Goal: Task Accomplishment & Management: Complete application form

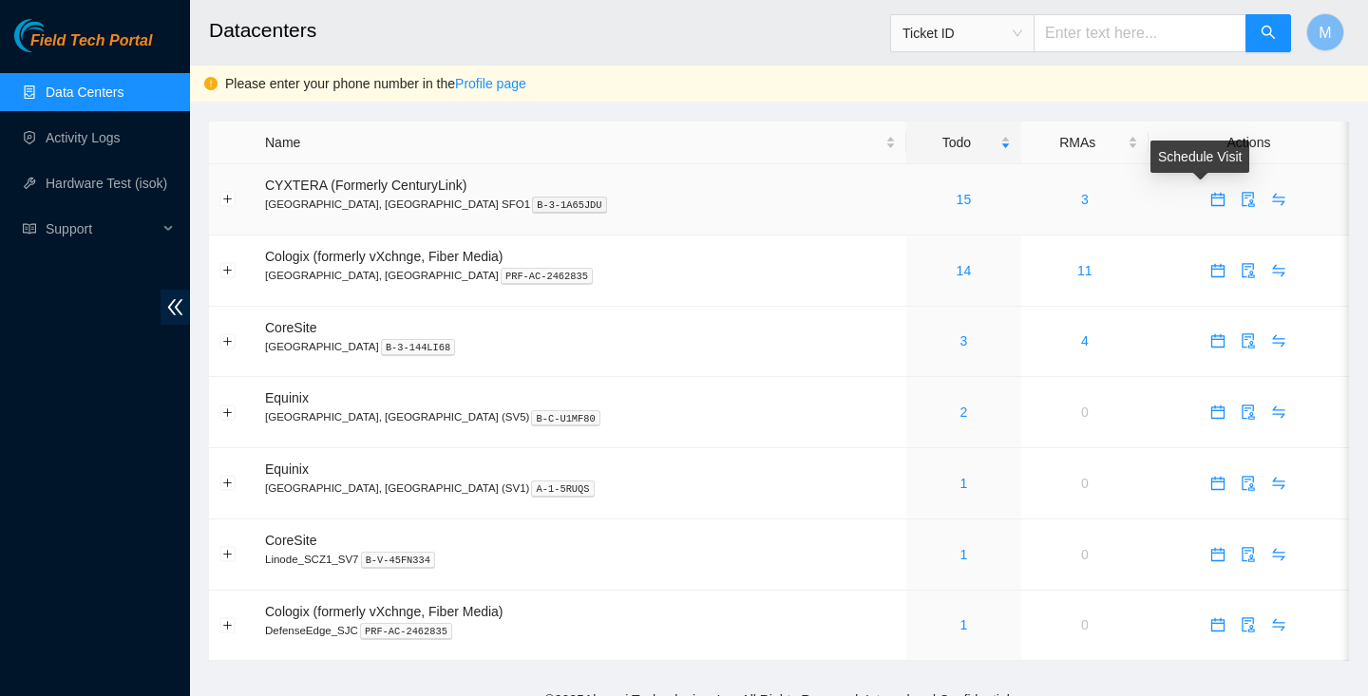
click at [1213, 197] on icon "calendar" at bounding box center [1218, 196] width 11 height 2
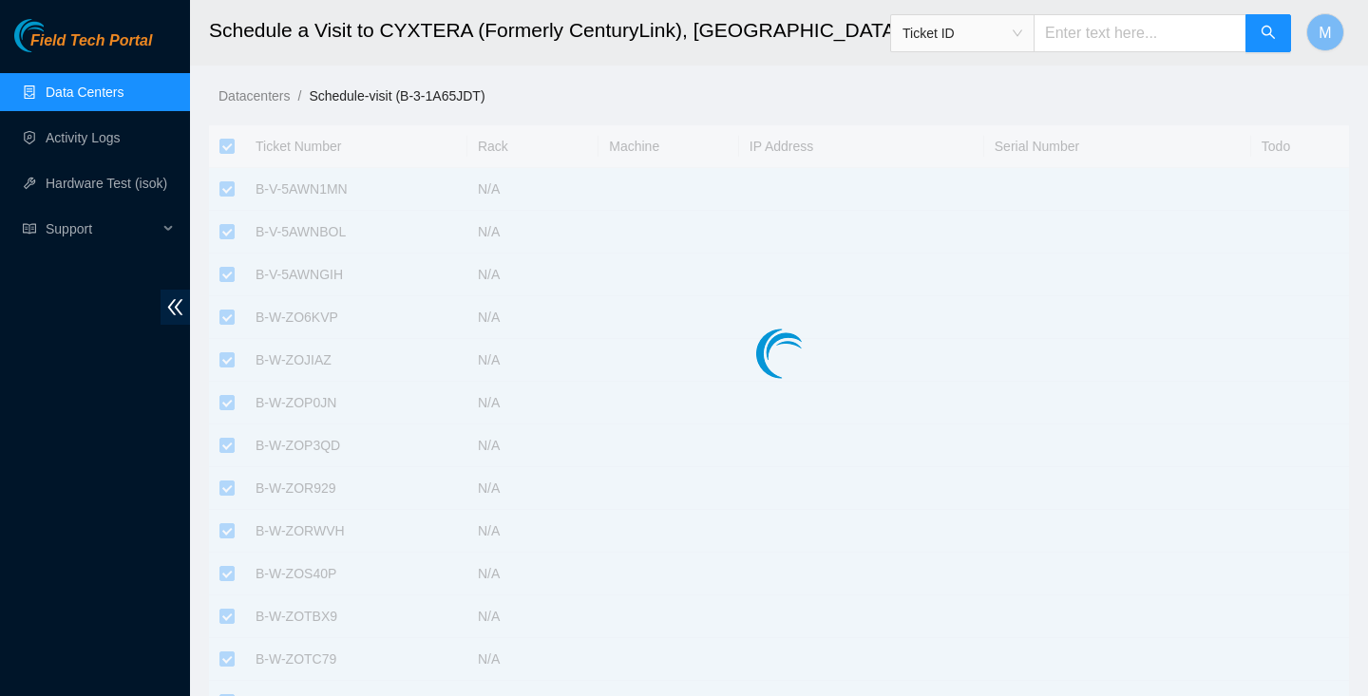
click at [222, 152] on div at bounding box center [779, 315] width 1140 height 380
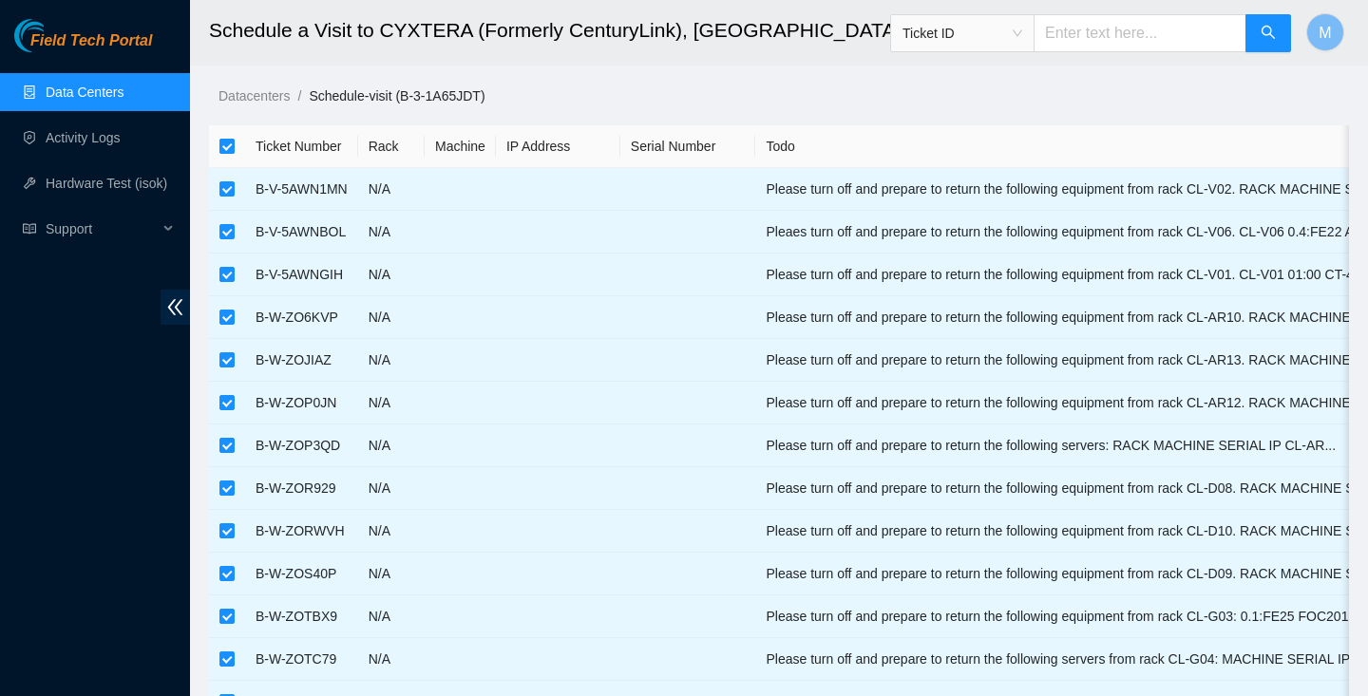
click at [232, 149] on input "checkbox" at bounding box center [226, 146] width 15 height 15
checkbox input "false"
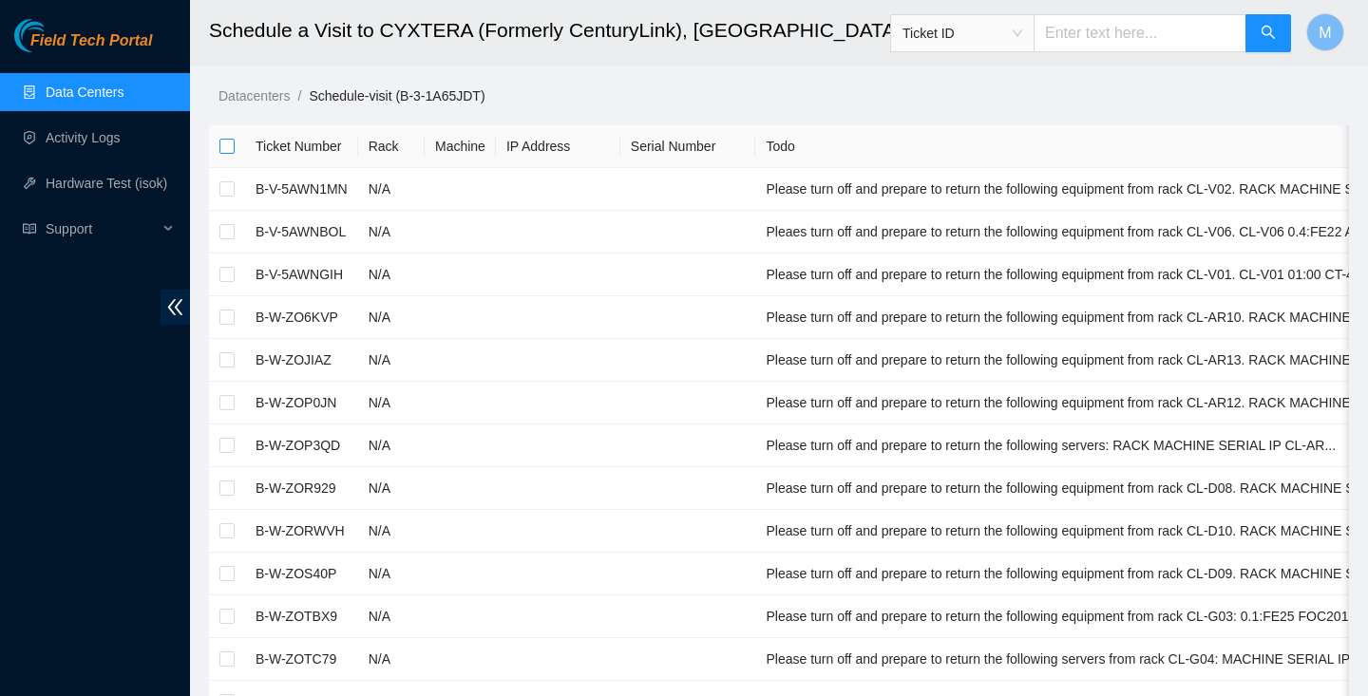
checkbox input "false"
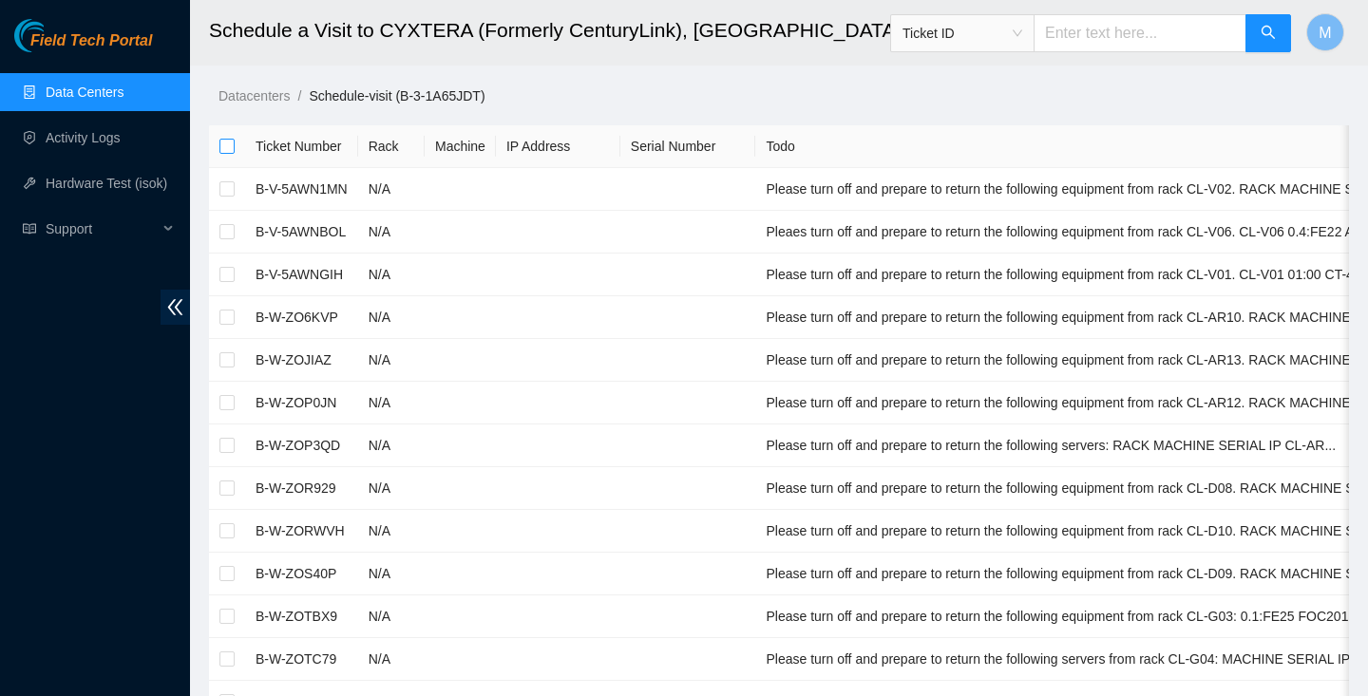
checkbox input "false"
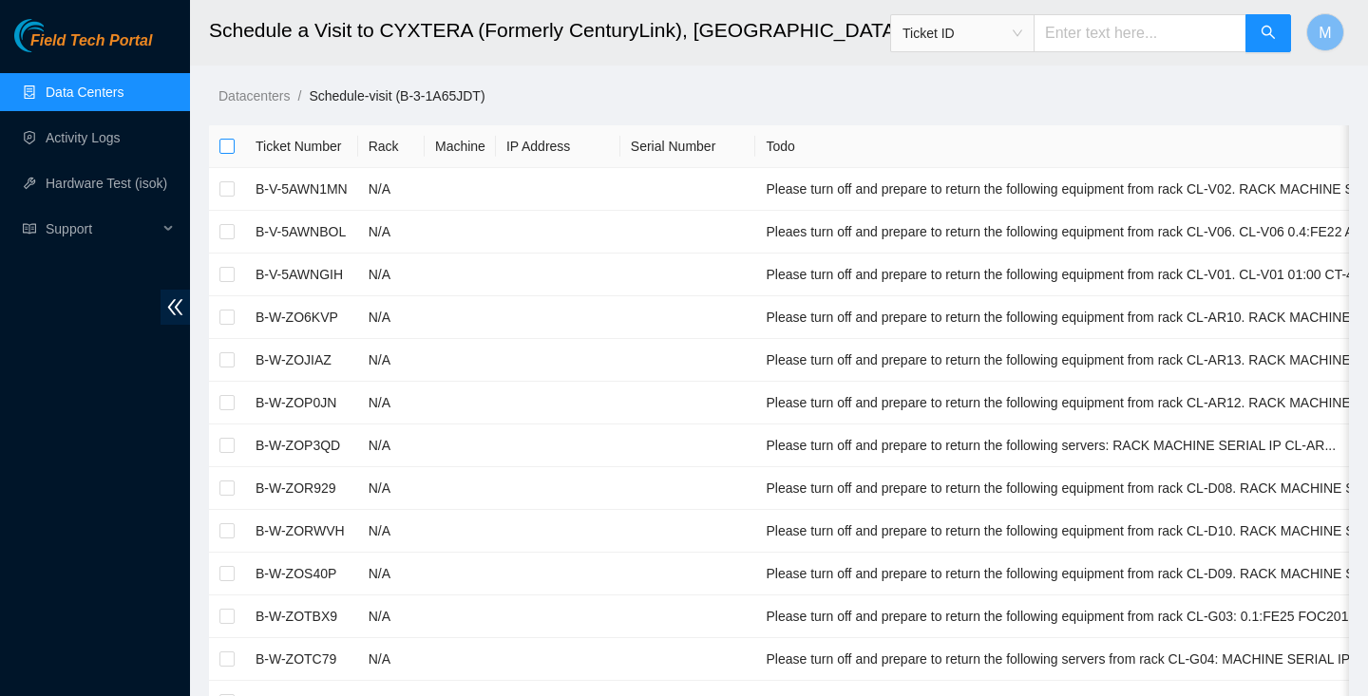
checkbox input "false"
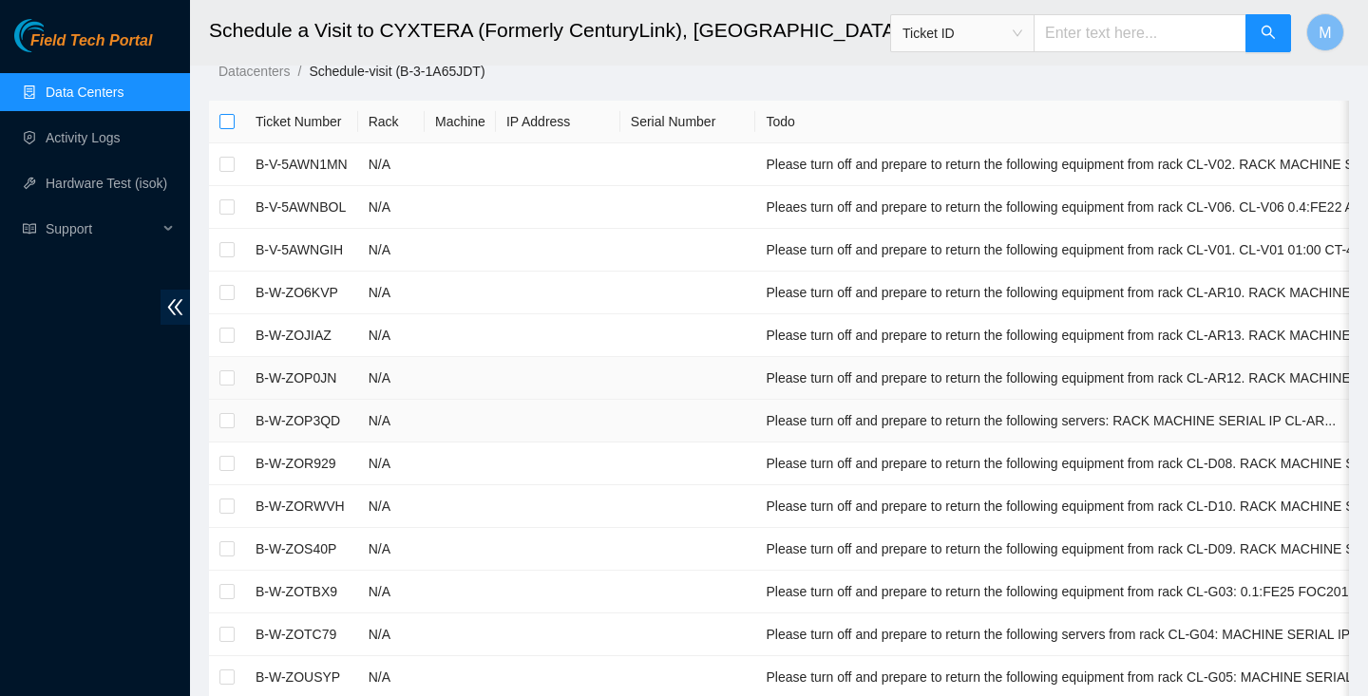
scroll to position [27, 0]
click at [233, 208] on input "checkbox" at bounding box center [226, 205] width 15 height 15
checkbox input "true"
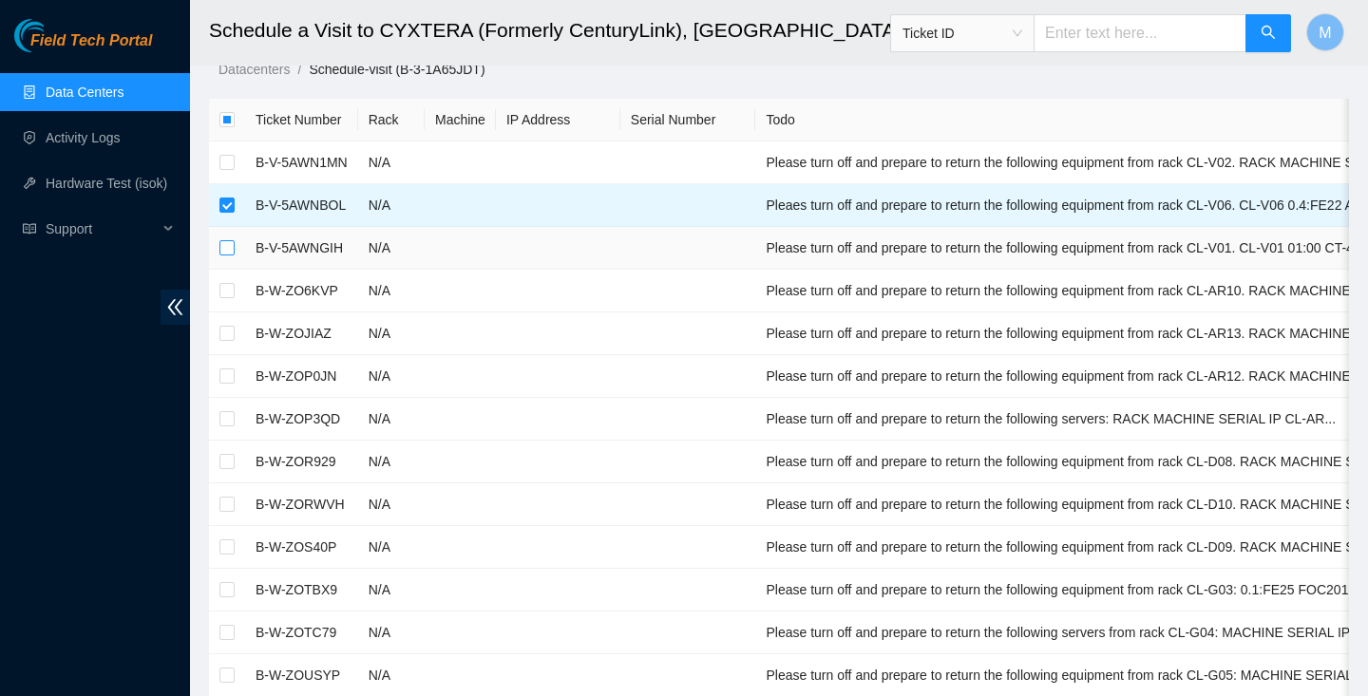
click at [225, 254] on input "checkbox" at bounding box center [226, 247] width 15 height 15
checkbox input "true"
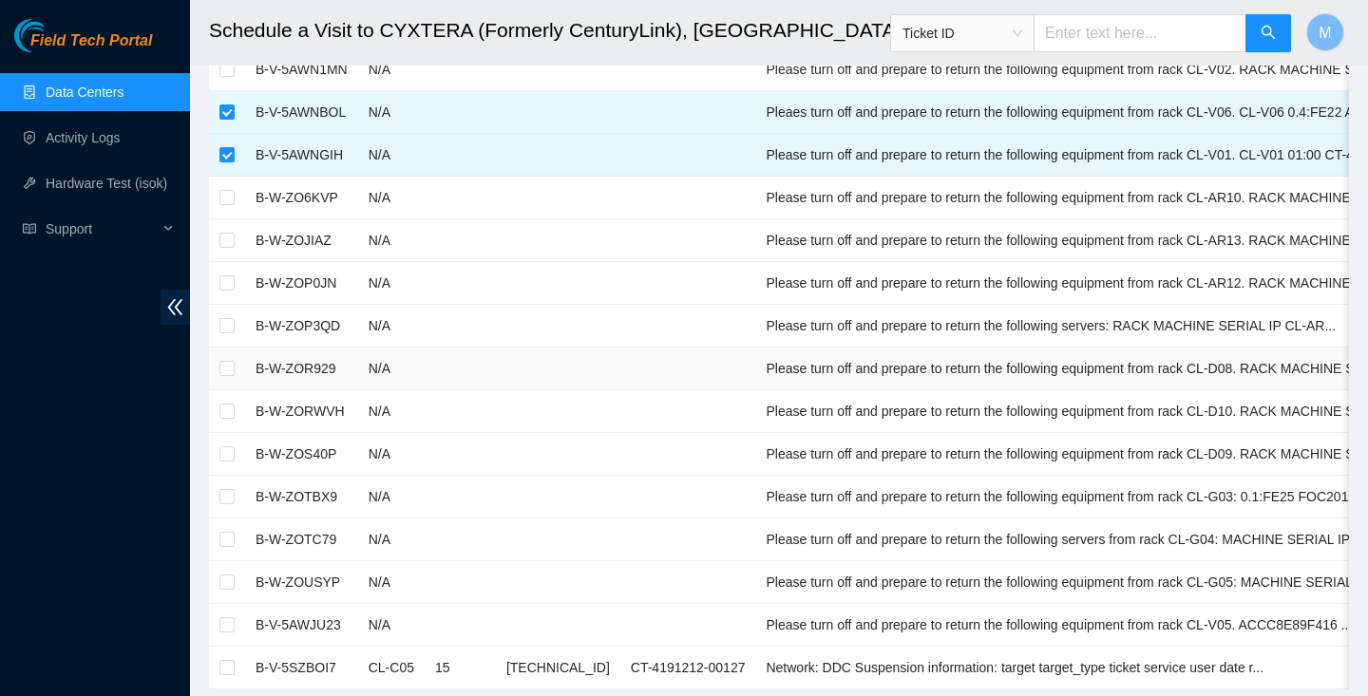
scroll to position [294, 0]
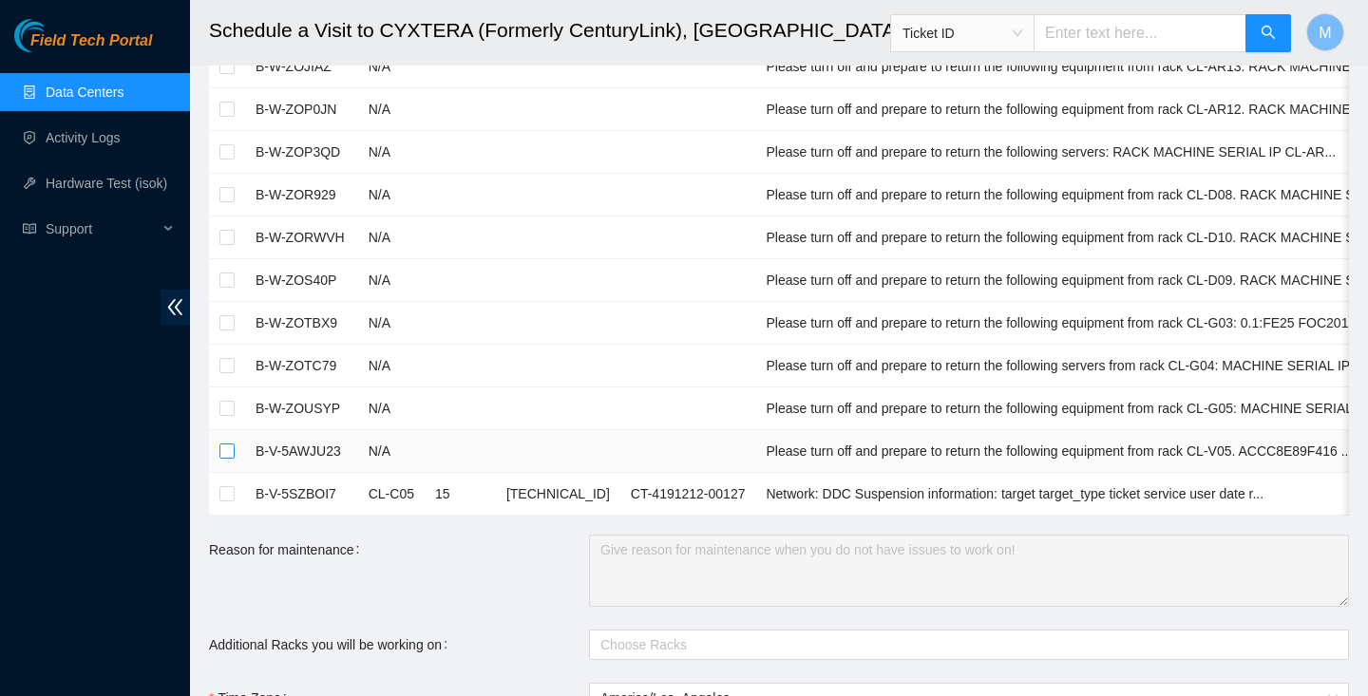
click at [229, 455] on input "checkbox" at bounding box center [226, 451] width 15 height 15
checkbox input "true"
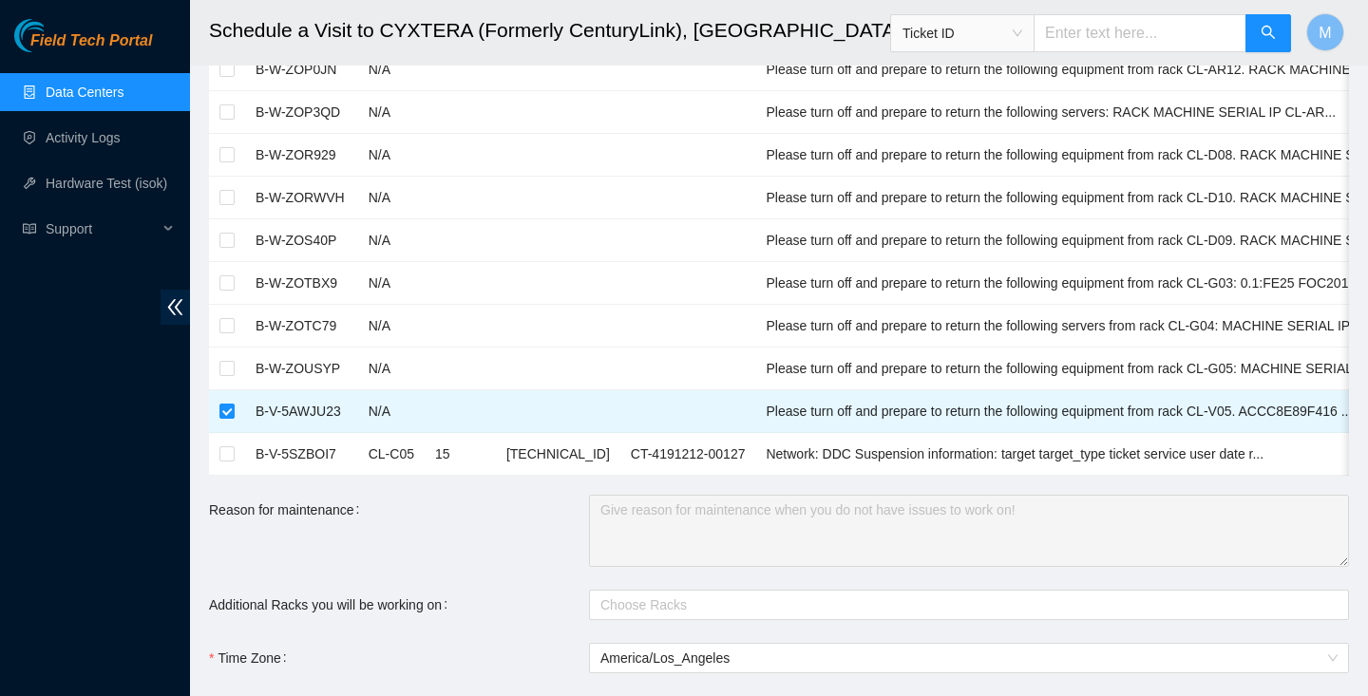
scroll to position [575, 0]
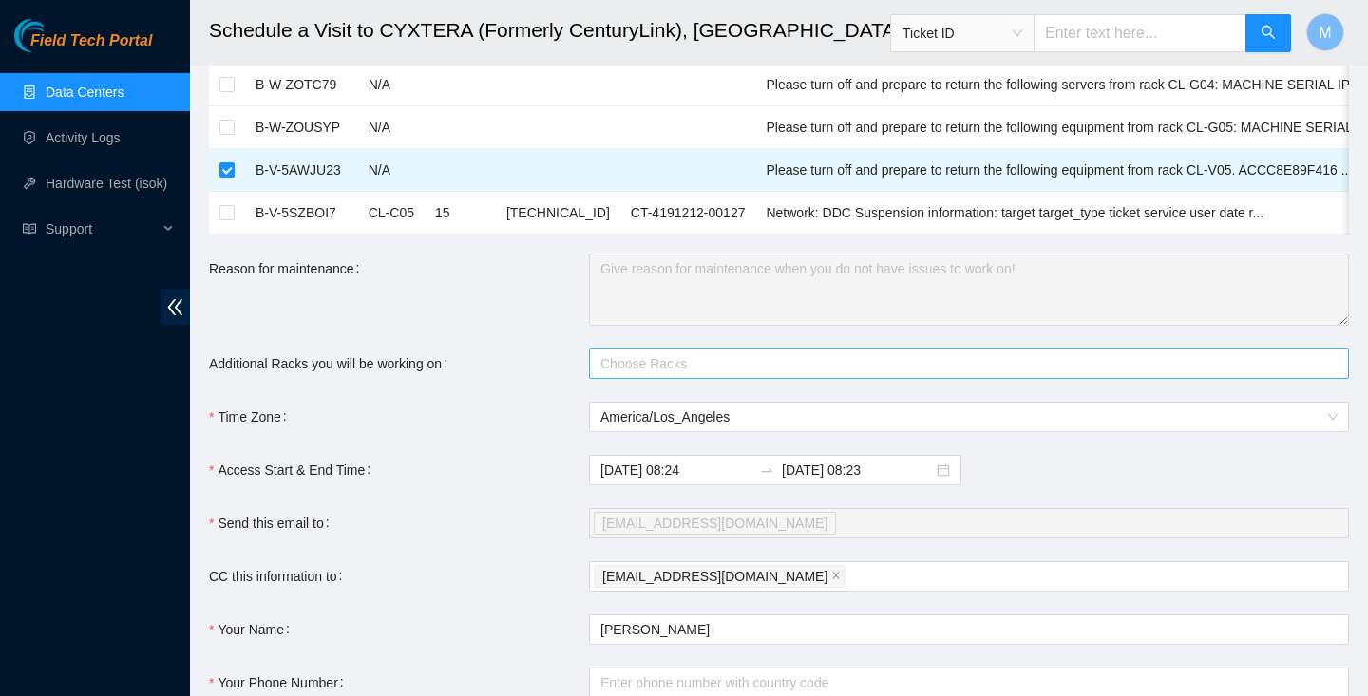
click at [683, 372] on div at bounding box center [960, 363] width 732 height 23
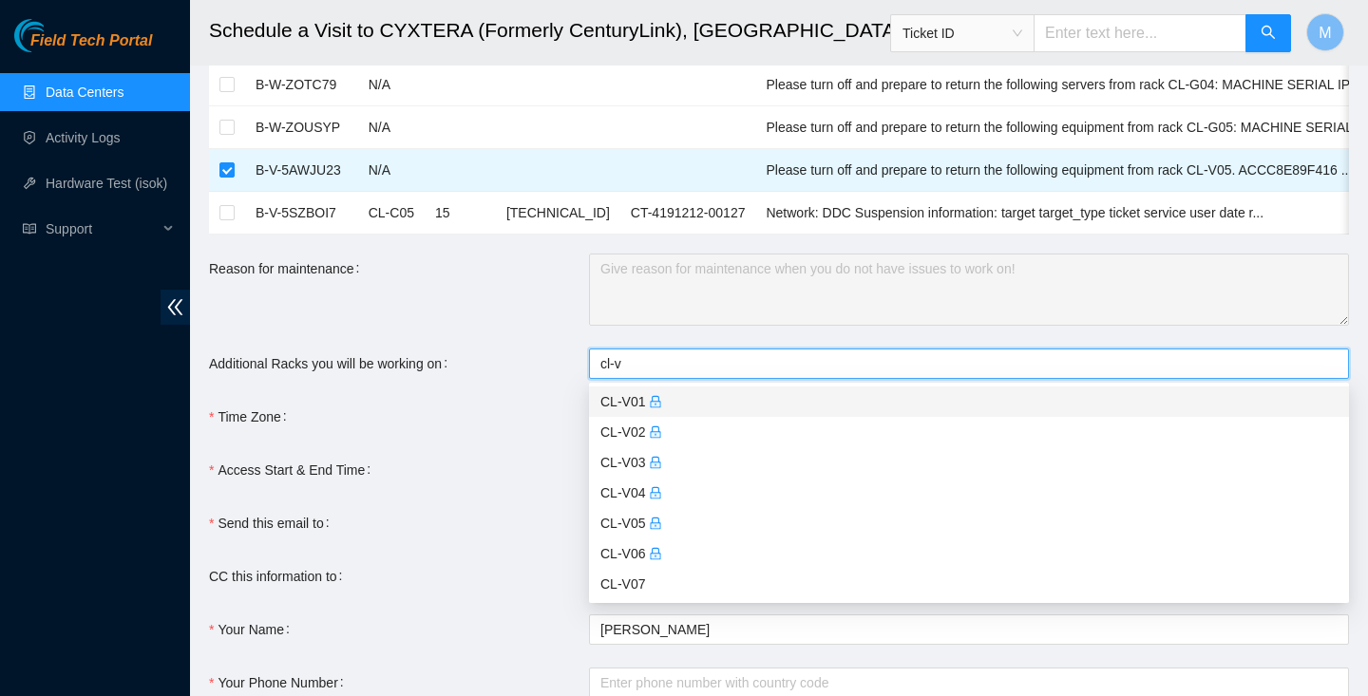
scroll to position [0, 0]
type input "cl-v0"
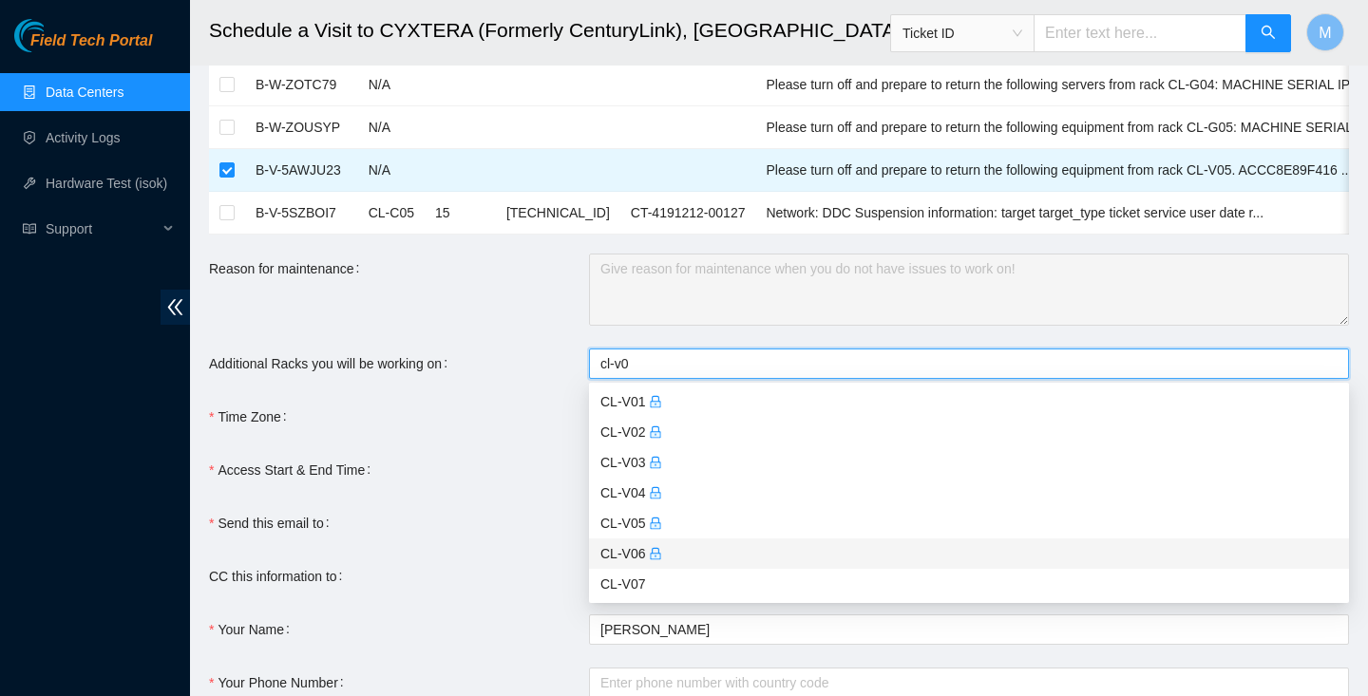
click at [626, 550] on div "CL-V06" at bounding box center [968, 553] width 737 height 21
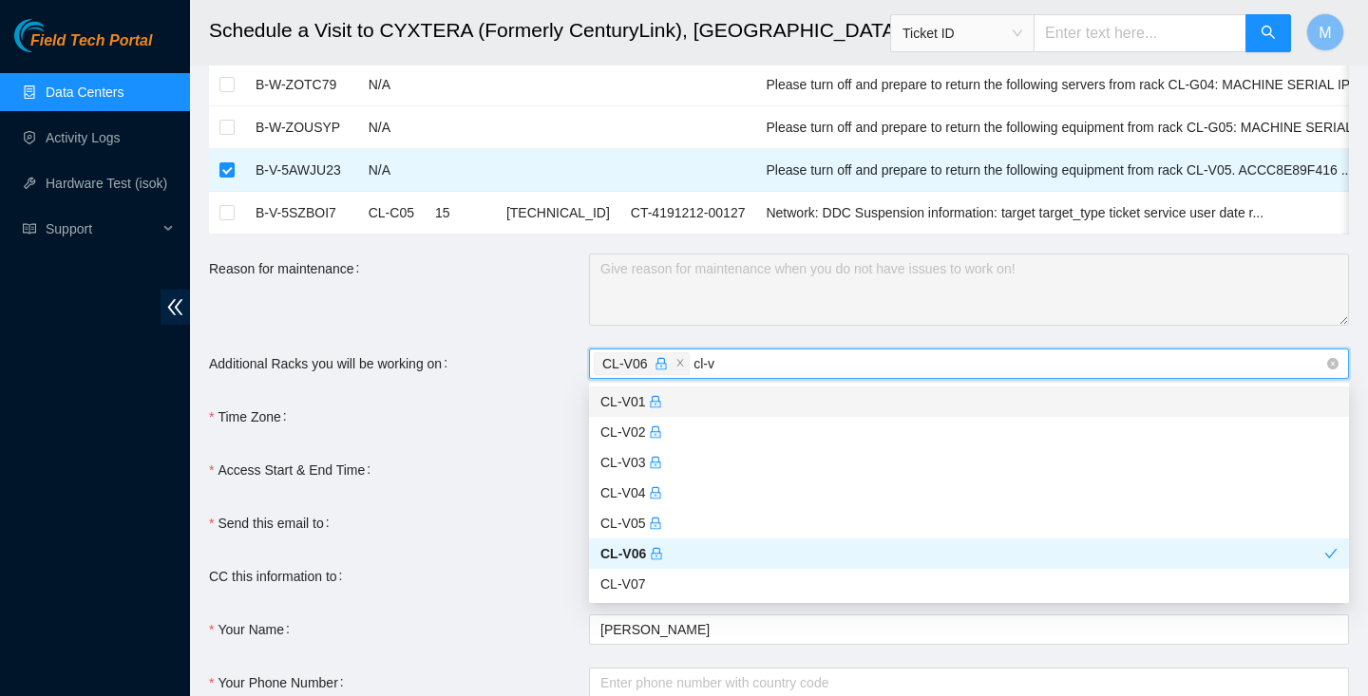
type input "cl-v0"
click at [687, 401] on div "CL-V01" at bounding box center [968, 401] width 737 height 21
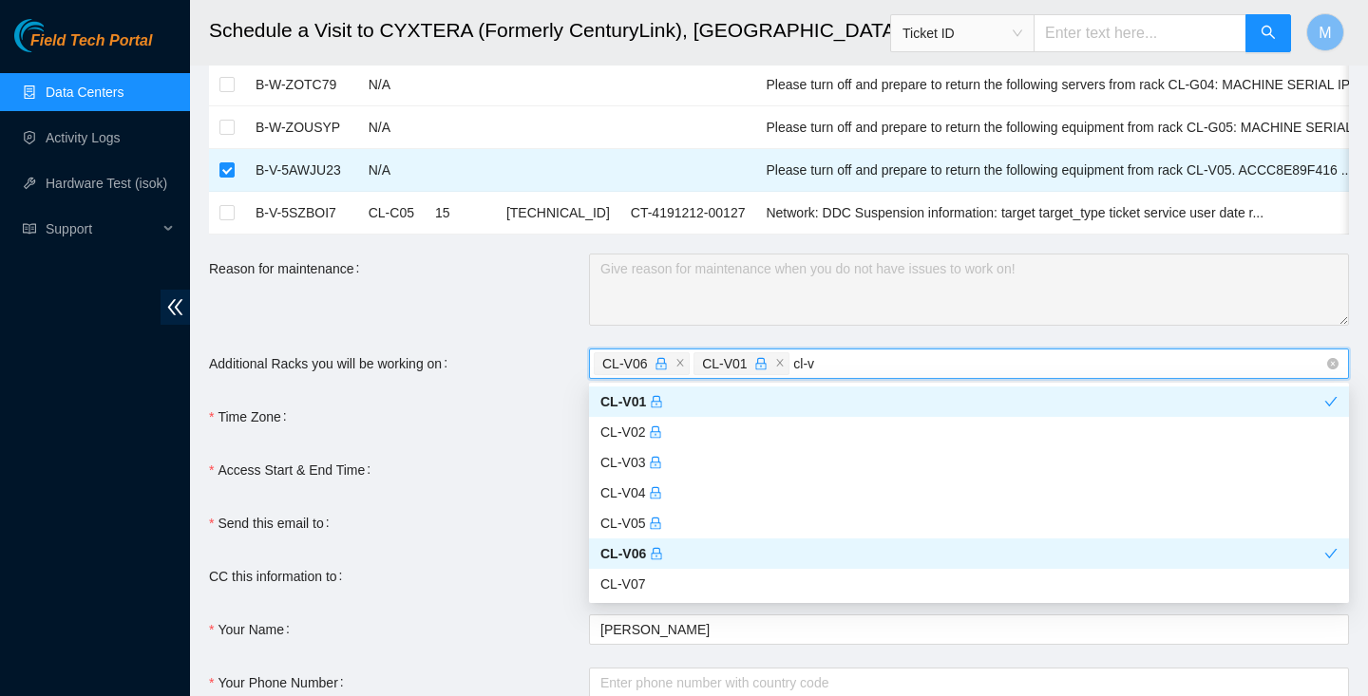
type input "cl-v"
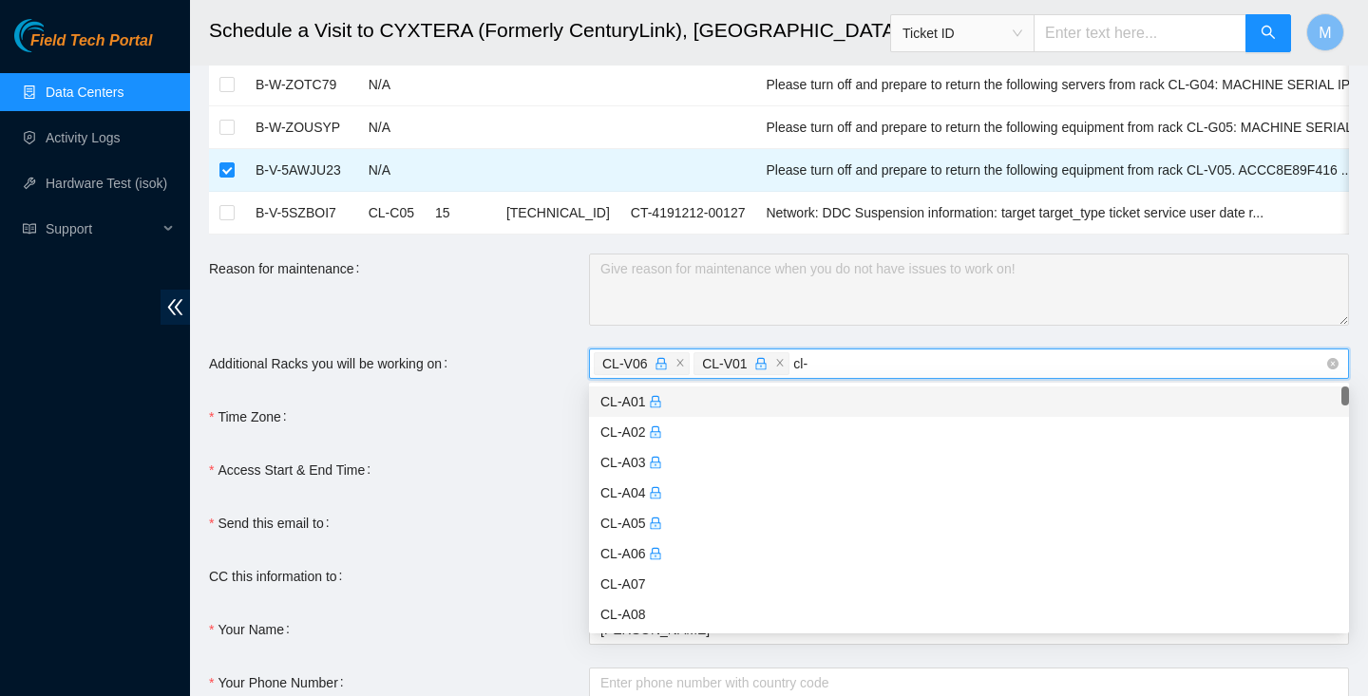
type input "cl-v"
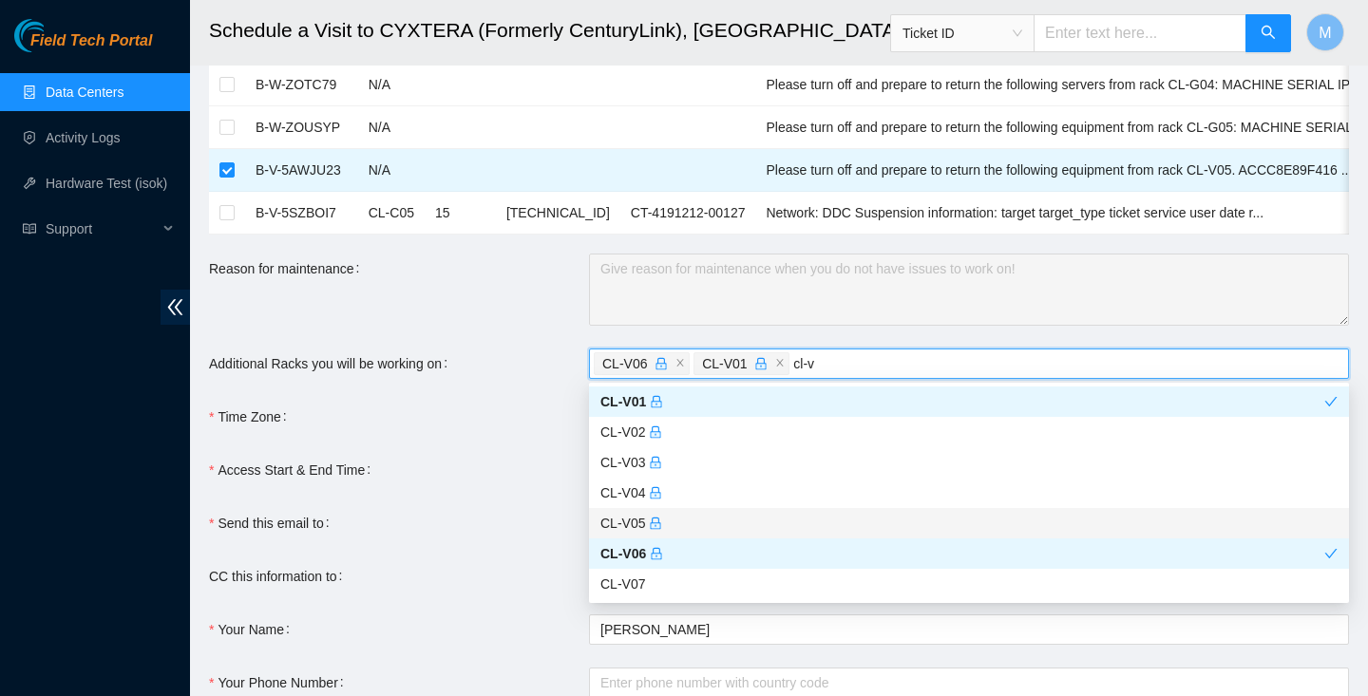
click at [637, 526] on div "CL-V05" at bounding box center [968, 523] width 737 height 21
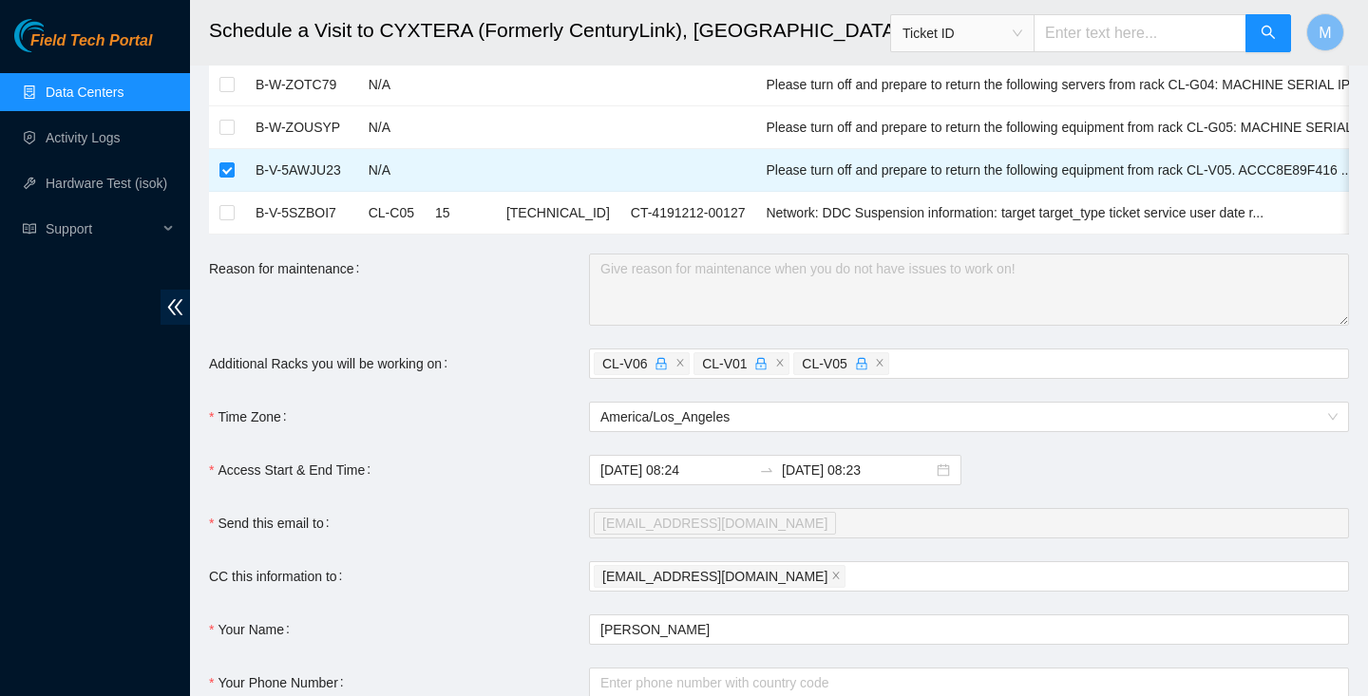
click at [489, 495] on form "Ticket Number Rack Machine IP Address Serial Number Todo B-V-5AWN1MN N/A Please…" at bounding box center [779, 178] width 1140 height 1254
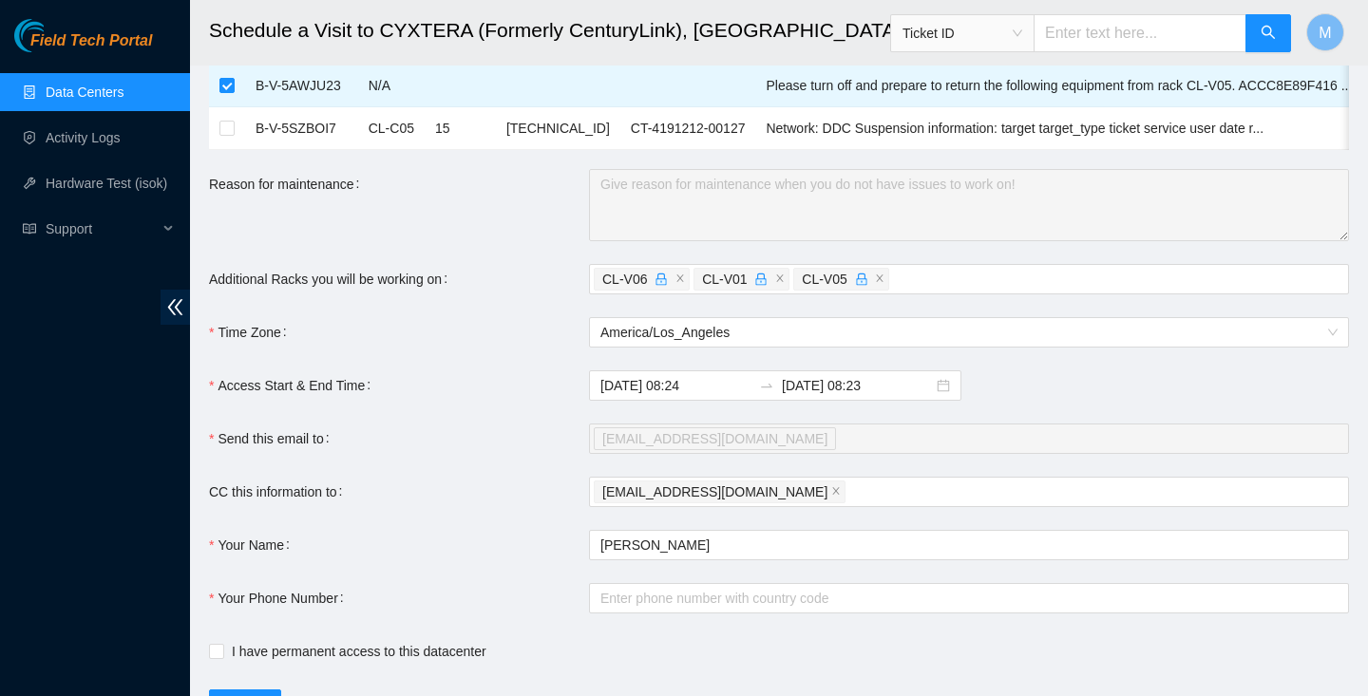
scroll to position [668, 0]
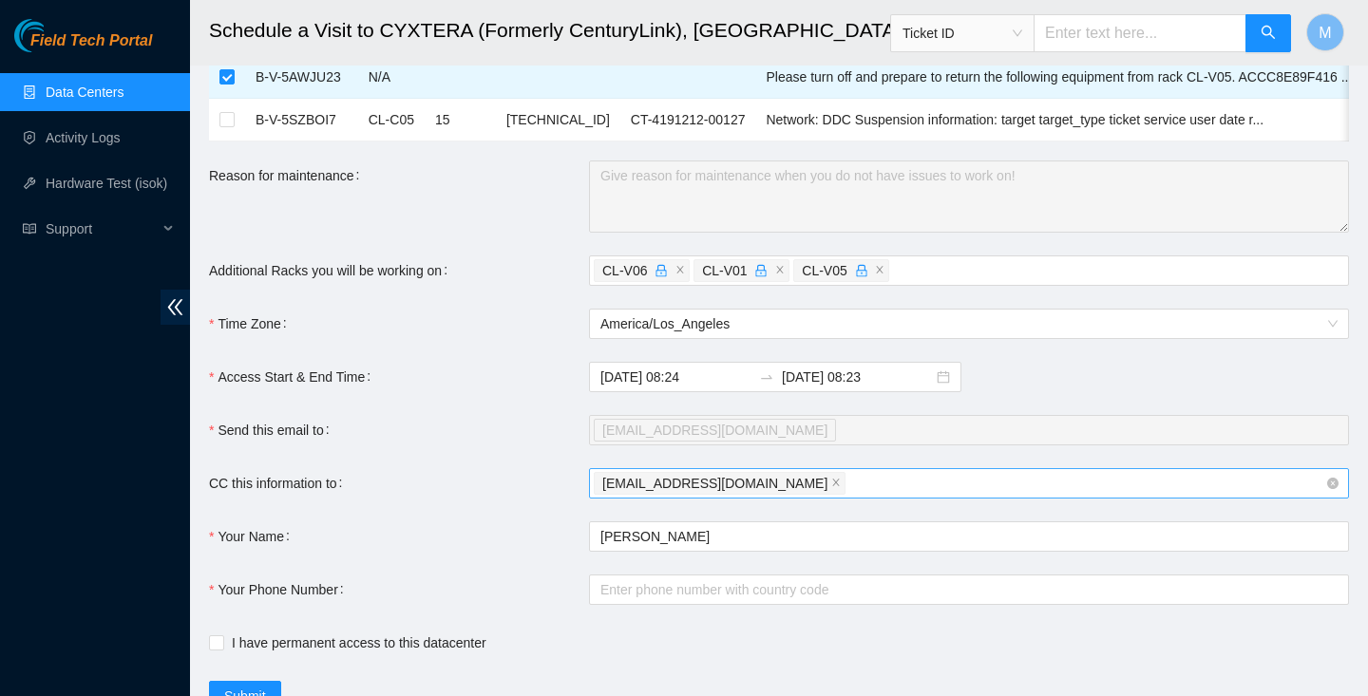
click at [841, 485] on div "[EMAIL_ADDRESS][DOMAIN_NAME]" at bounding box center [960, 483] width 732 height 27
type input "[EMAIL_ADDRESS][DOMAIN_NAME]"
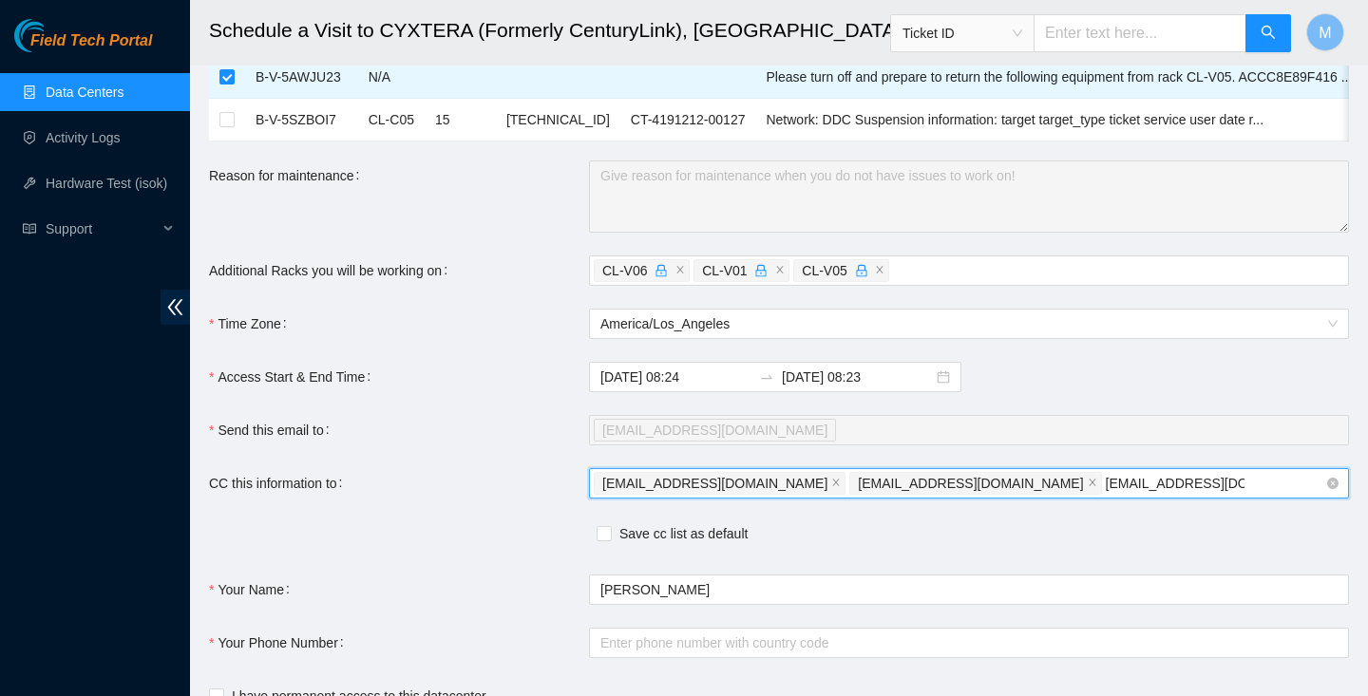
type input "[EMAIL_ADDRESS][DOMAIN_NAME]"
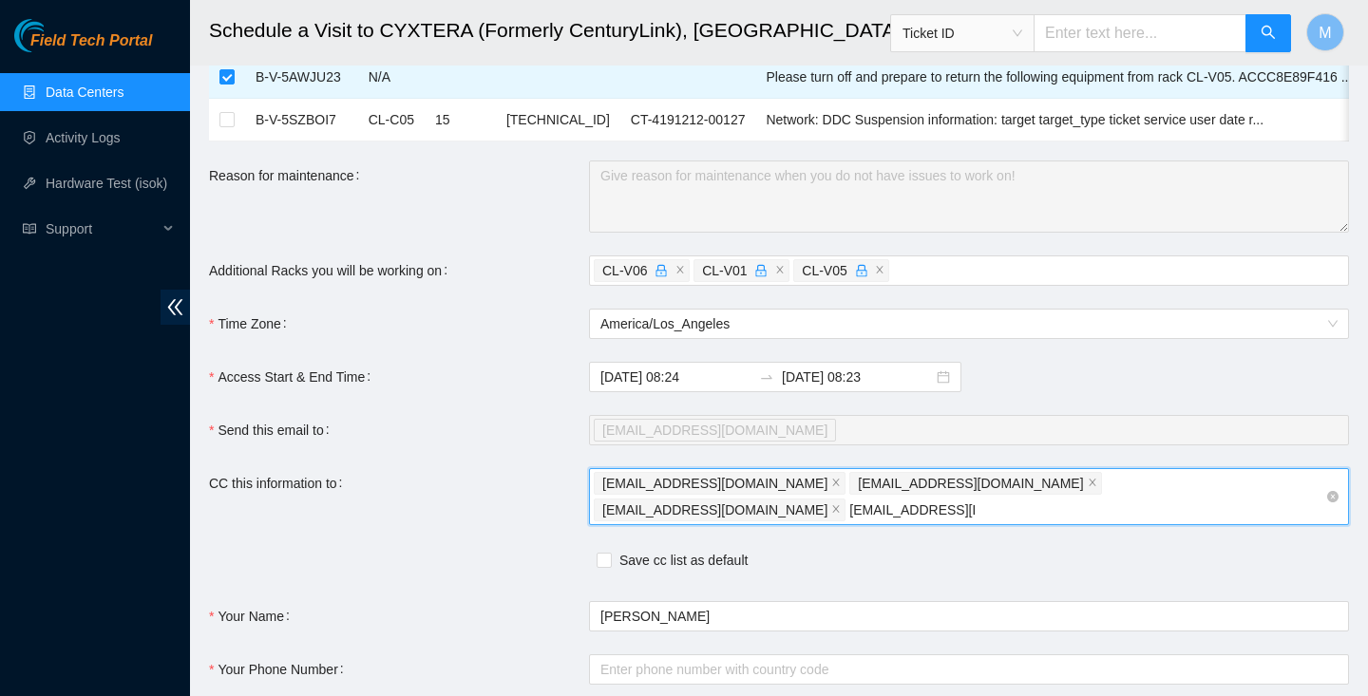
type input "[EMAIL_ADDRESS][DOMAIN_NAME]"
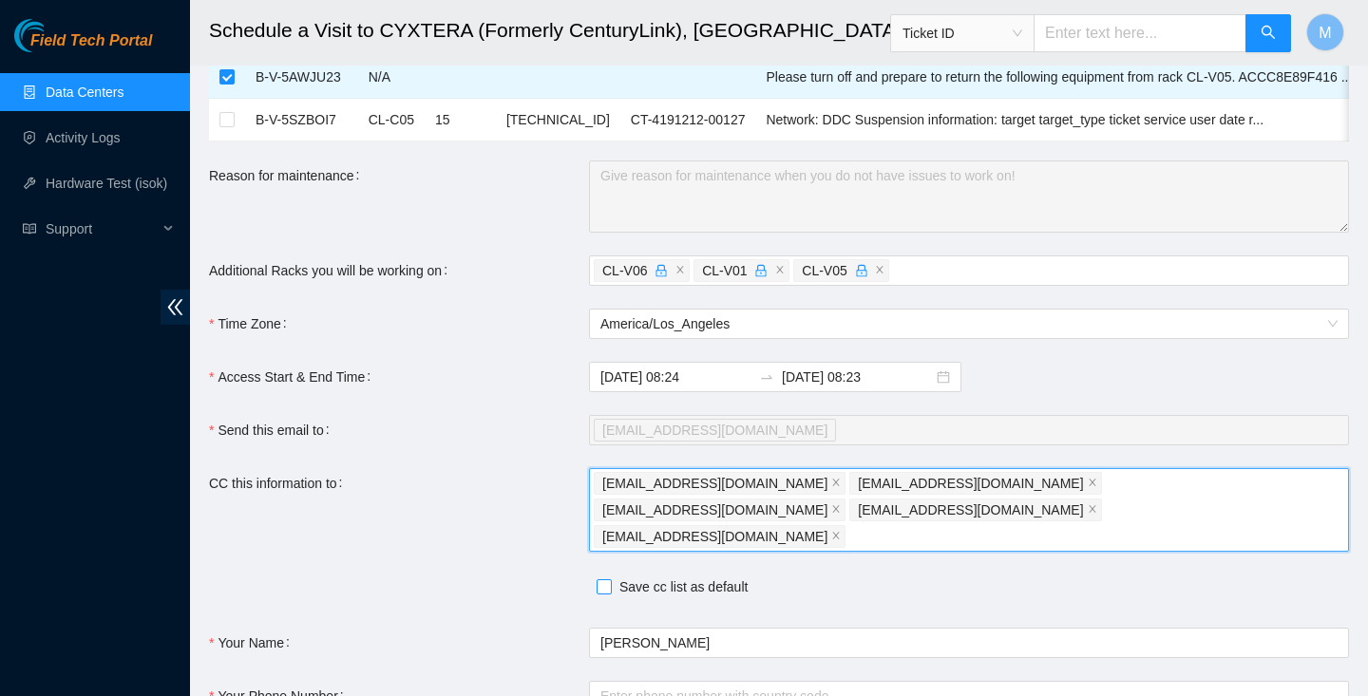
click at [608, 580] on input "Save cc list as default" at bounding box center [603, 586] width 13 height 13
checkbox input "true"
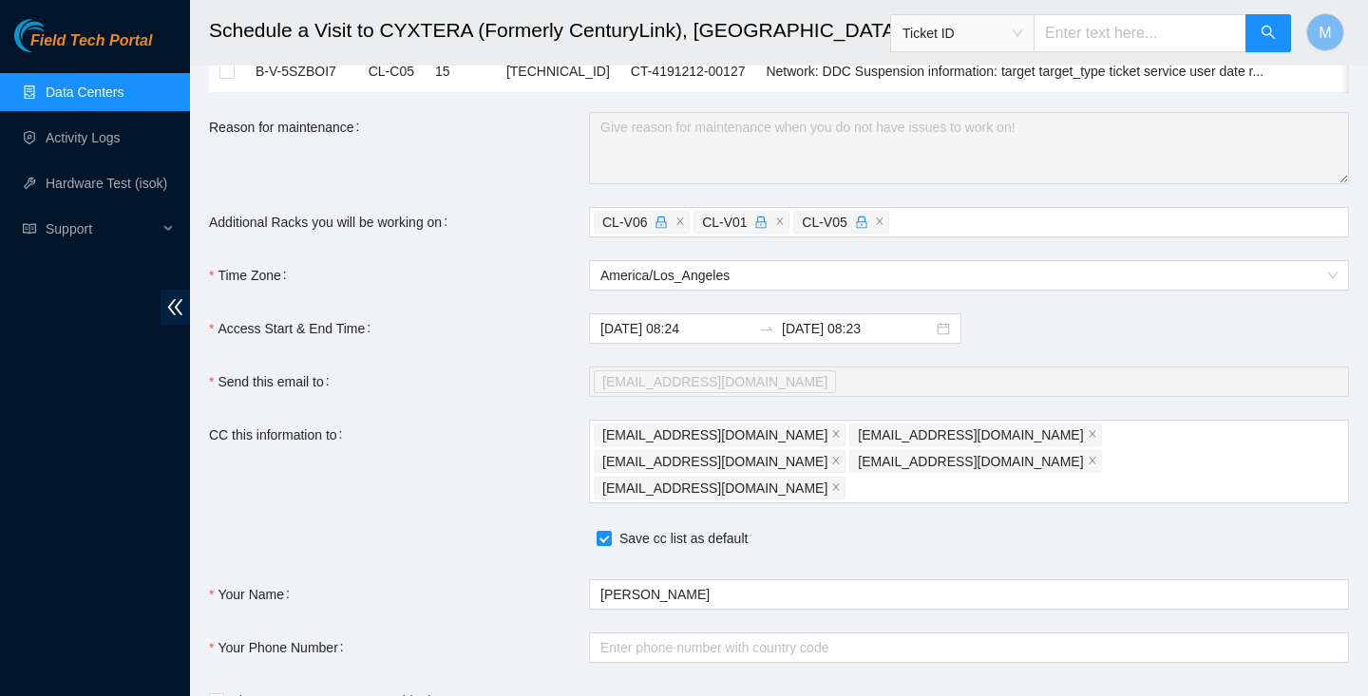
scroll to position [826, 0]
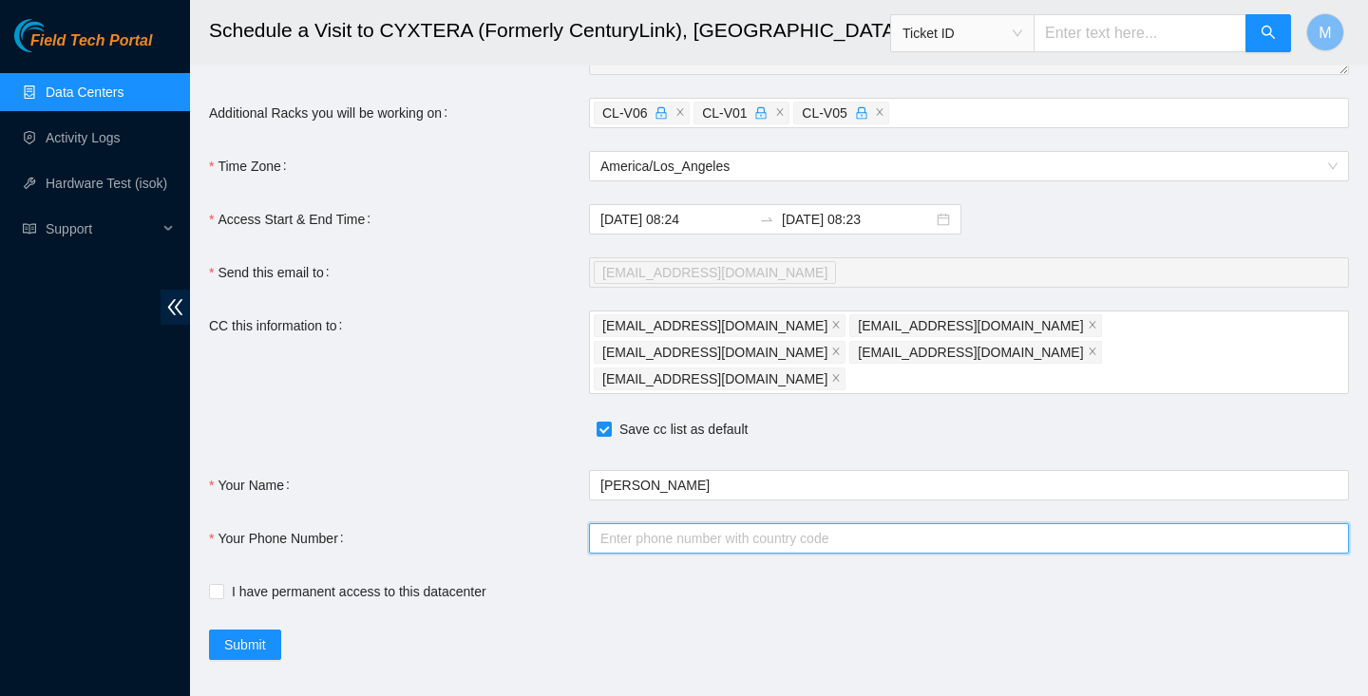
click at [635, 523] on input "Your Phone Number" at bounding box center [969, 538] width 760 height 30
type input "[PHONE_NUMBER]"
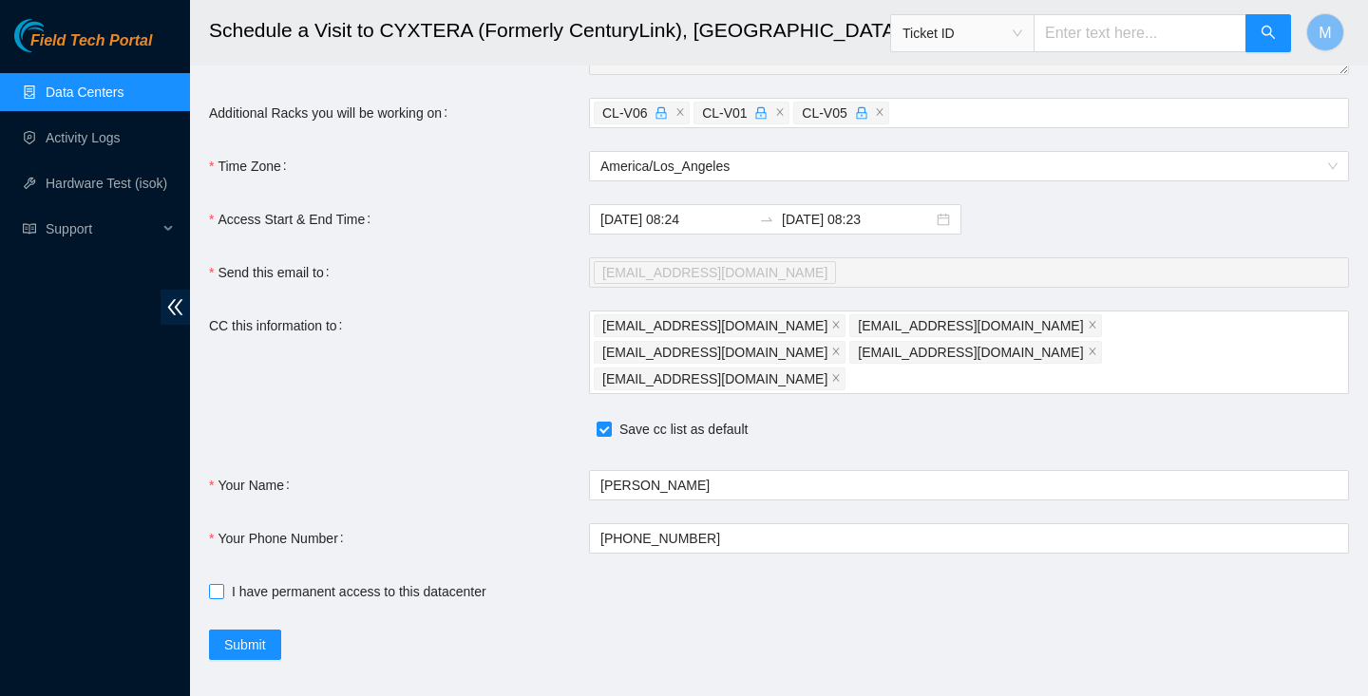
click at [215, 584] on input "I have permanent access to this datacenter" at bounding box center [215, 590] width 13 height 13
checkbox input "true"
click at [246, 635] on span "Submit" at bounding box center [245, 645] width 42 height 21
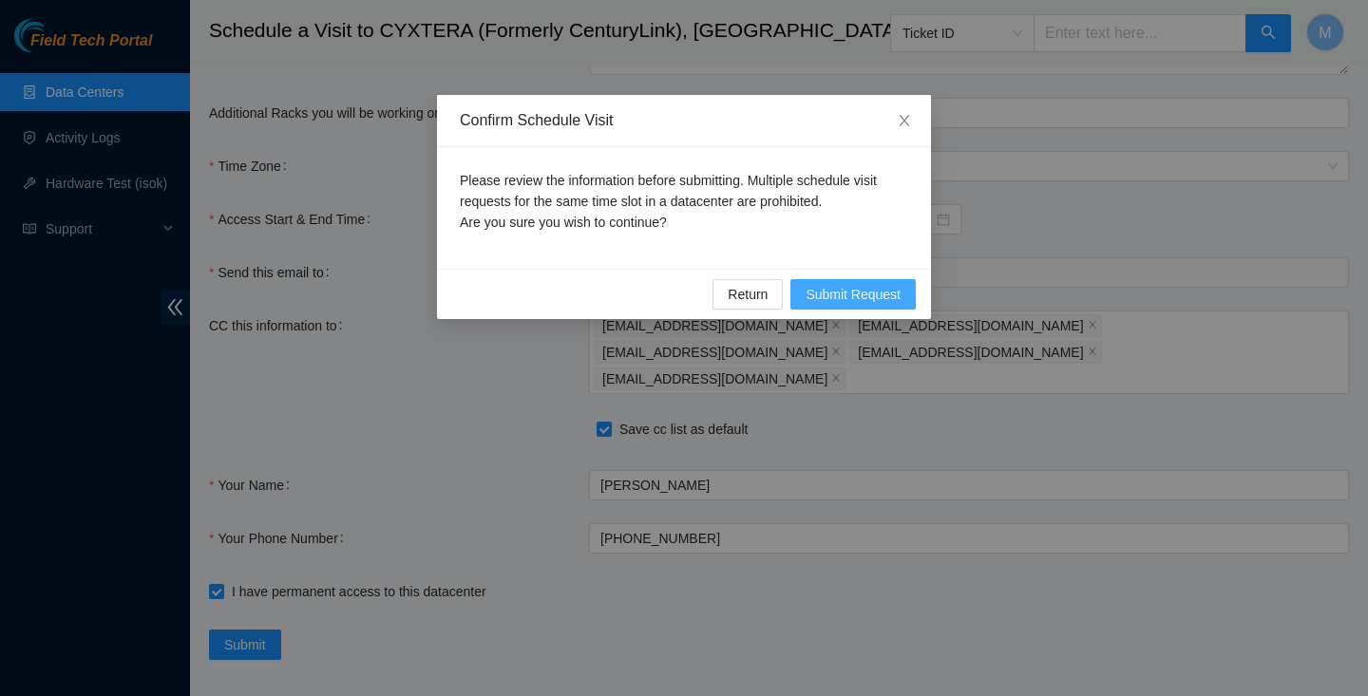
click at [851, 297] on span "Submit Request" at bounding box center [853, 294] width 95 height 21
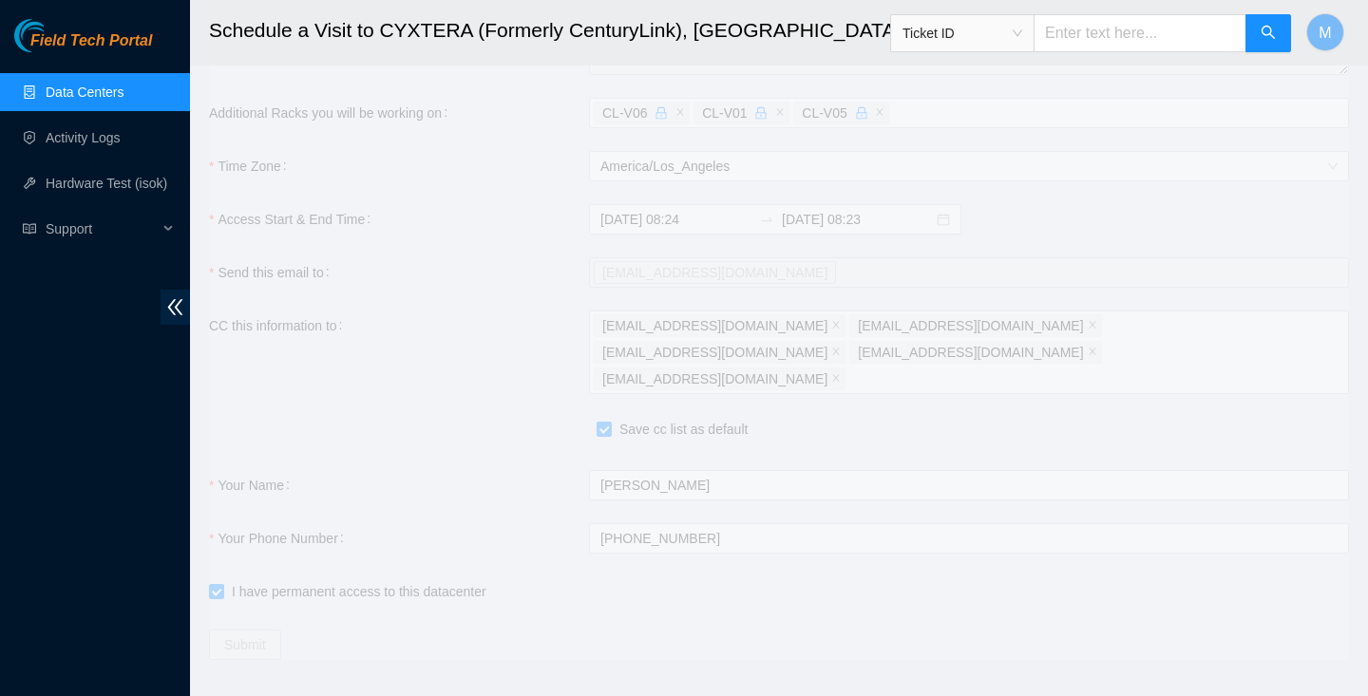
type input "[DATE] 08:26"
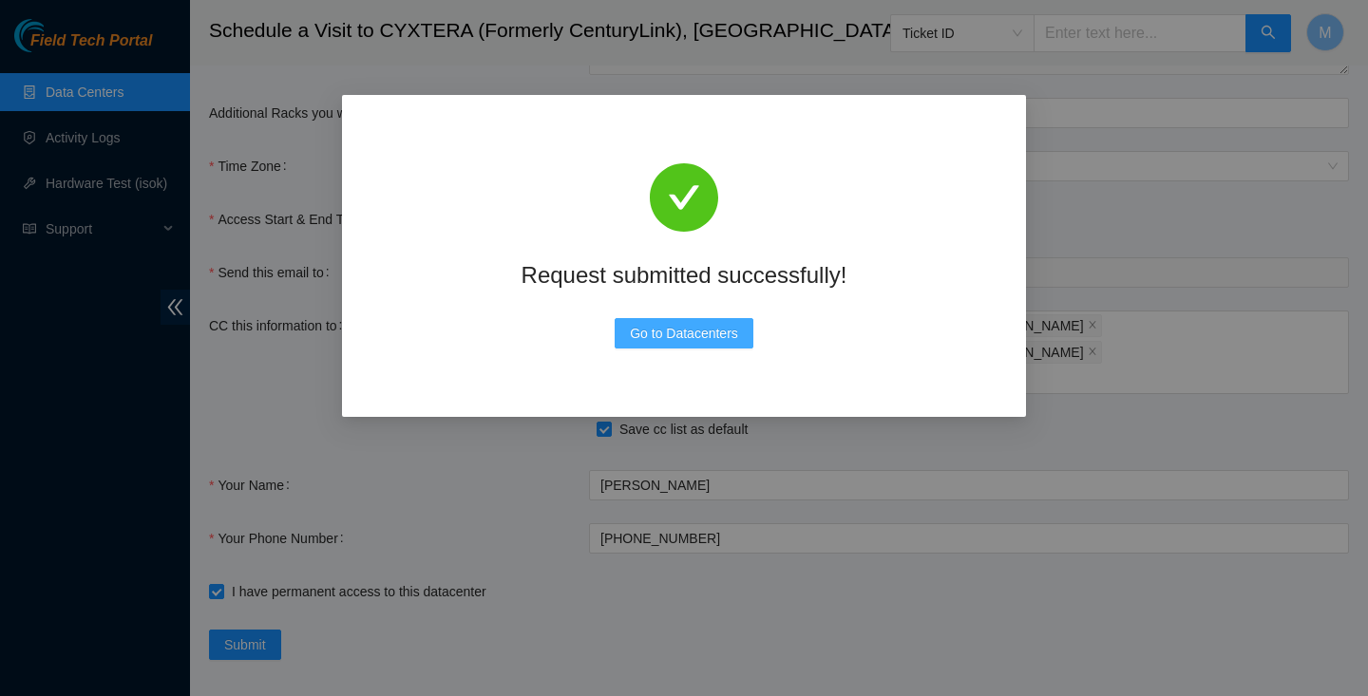
click at [684, 337] on span "Go to Datacenters" at bounding box center [684, 333] width 108 height 21
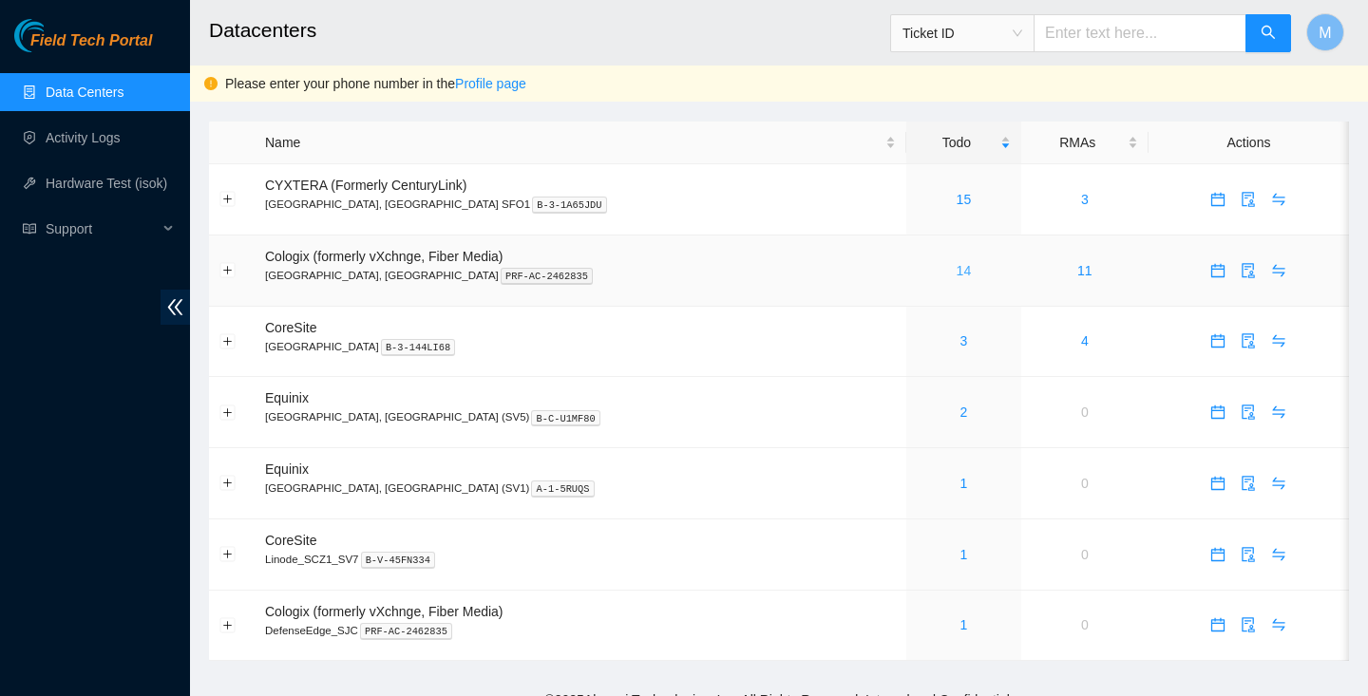
click at [957, 276] on link "14" at bounding box center [964, 270] width 15 height 15
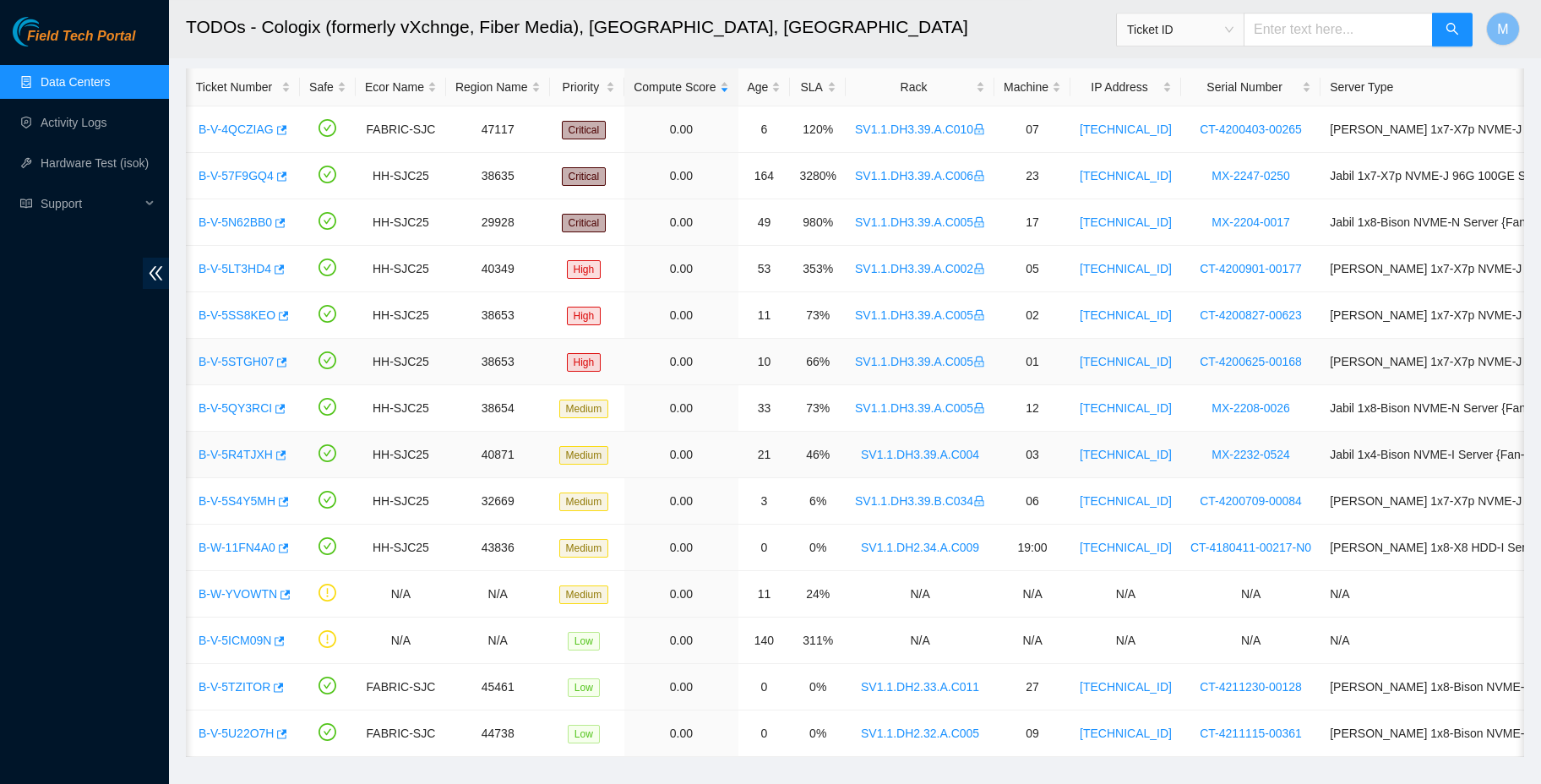
scroll to position [58, 0]
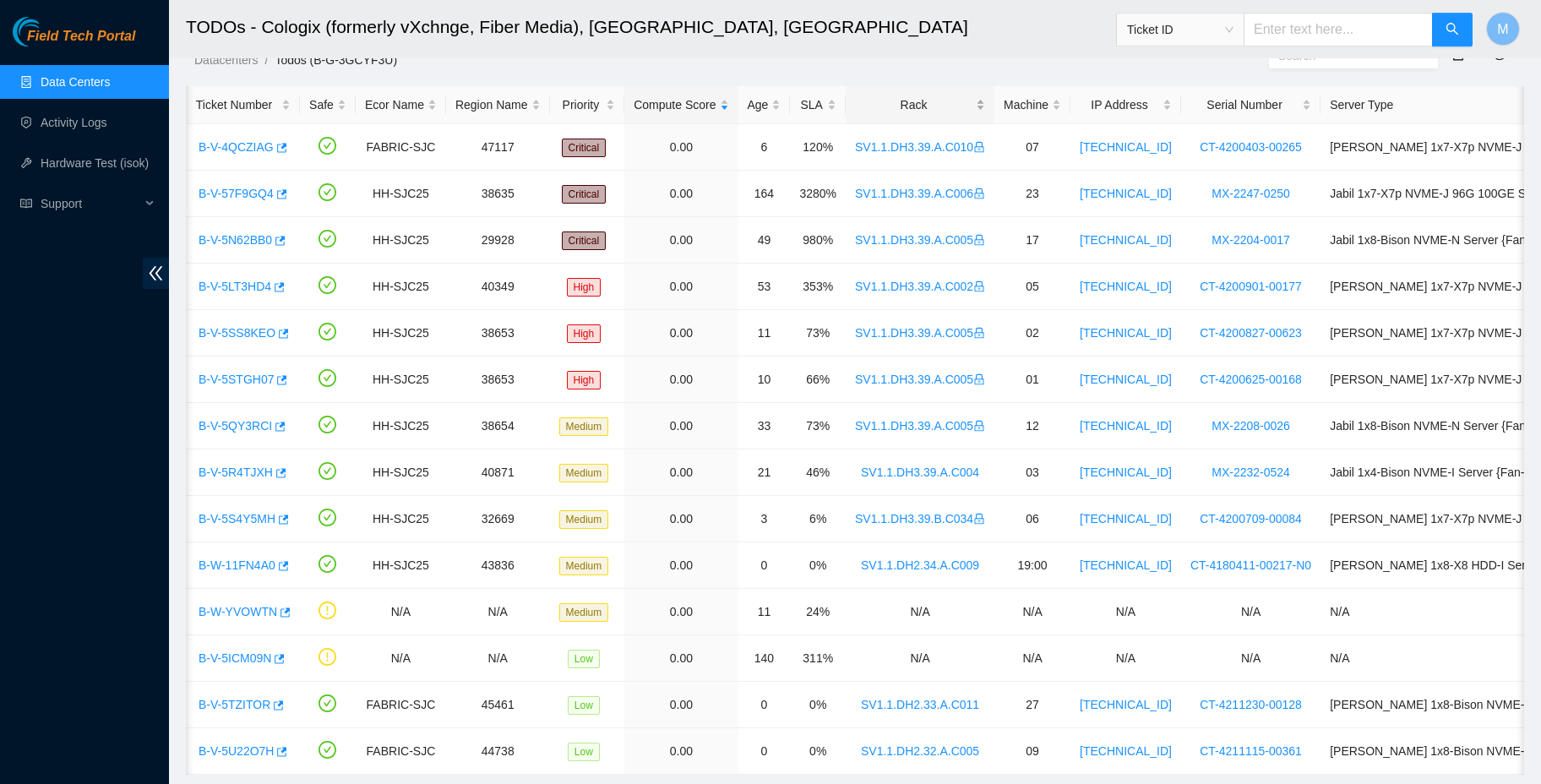
click at [959, 110] on div "Rack" at bounding box center [919, 104] width 130 height 19
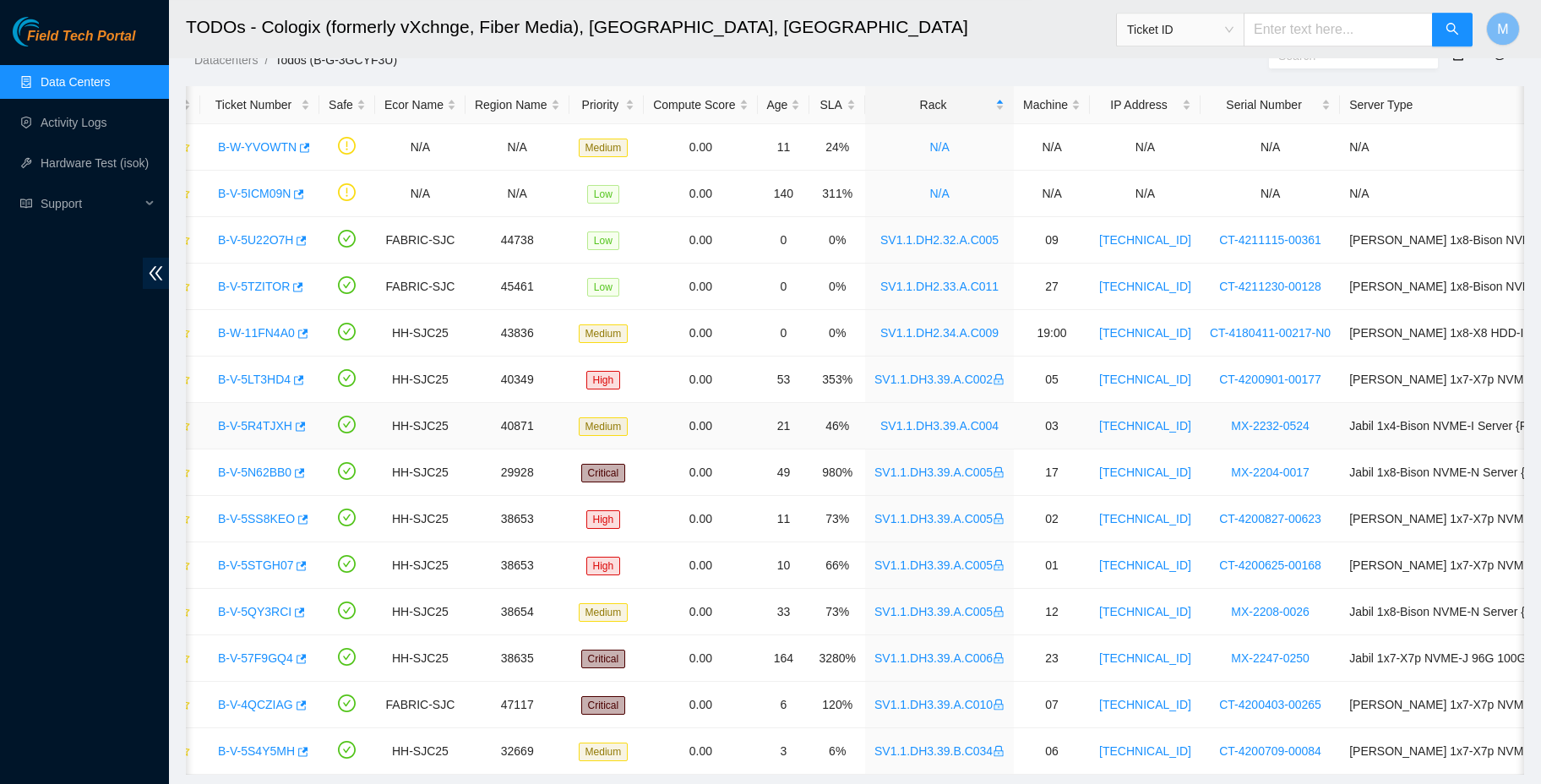
scroll to position [0, 0]
